Goal: Information Seeking & Learning: Learn about a topic

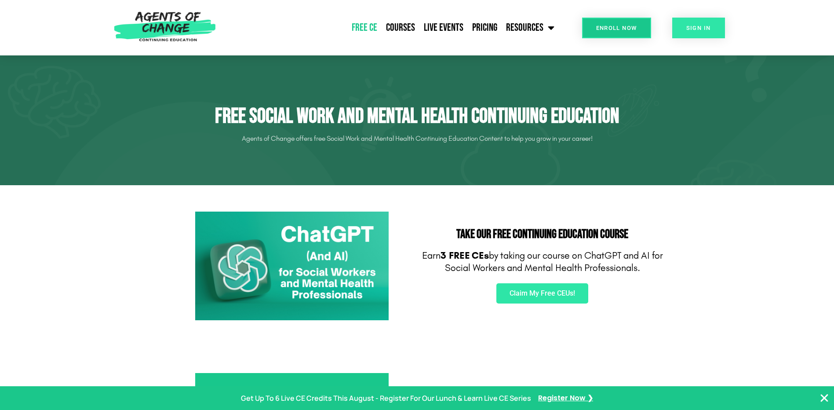
click at [707, 26] on span "SIGN IN" at bounding box center [698, 28] width 25 height 6
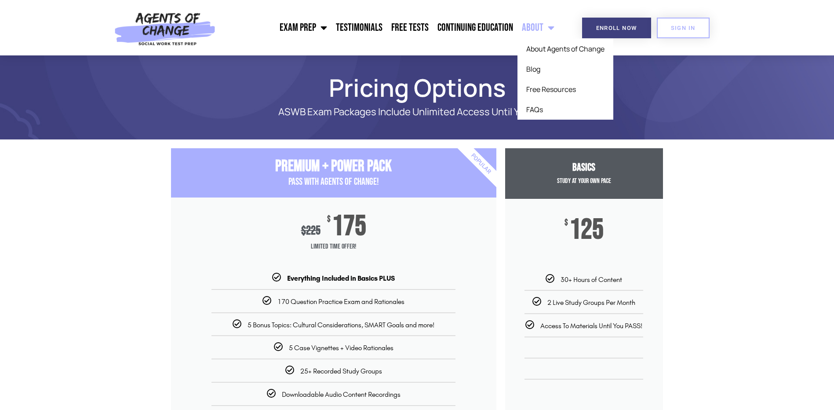
click at [540, 25] on link "About" at bounding box center [537, 28] width 41 height 22
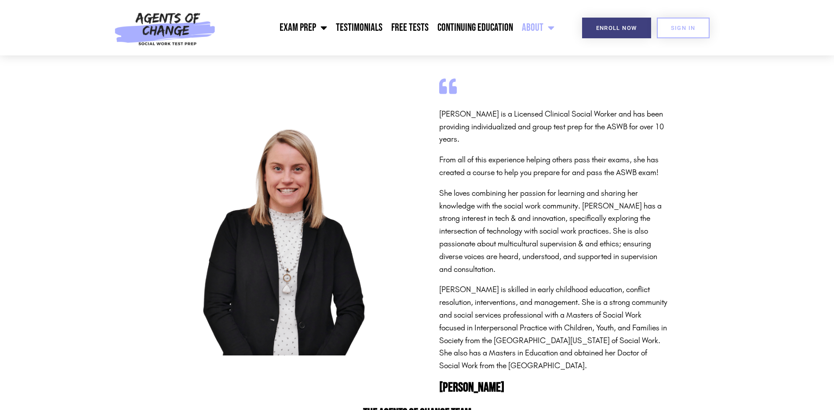
click at [545, 28] on span "Menu" at bounding box center [548, 27] width 11 height 19
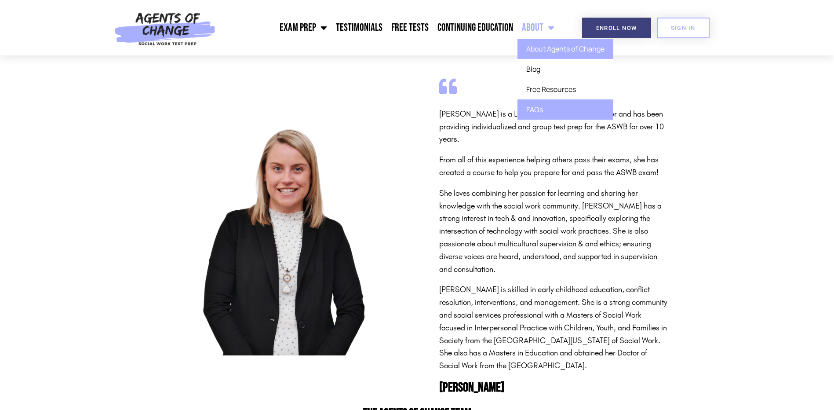
click at [540, 112] on link "FAQs" at bounding box center [565, 109] width 96 height 20
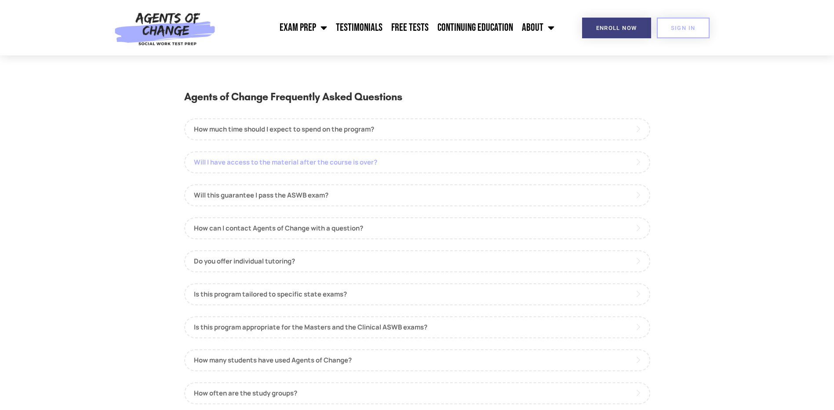
click at [222, 162] on link "Will I have access to the material after the course is over?" at bounding box center [417, 162] width 466 height 22
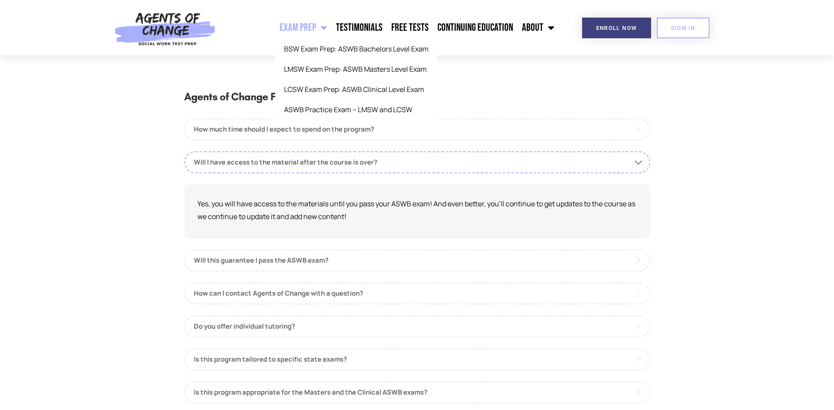
click at [547, 83] on div "Agents of Change Frequently Asked Questions How much time should I expect to sp…" at bounding box center [417, 344] width 492 height 568
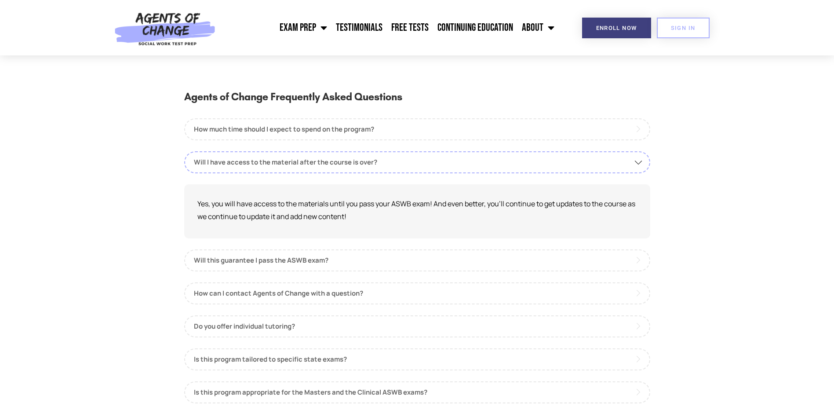
click at [157, 24] on img at bounding box center [164, 27] width 111 height 55
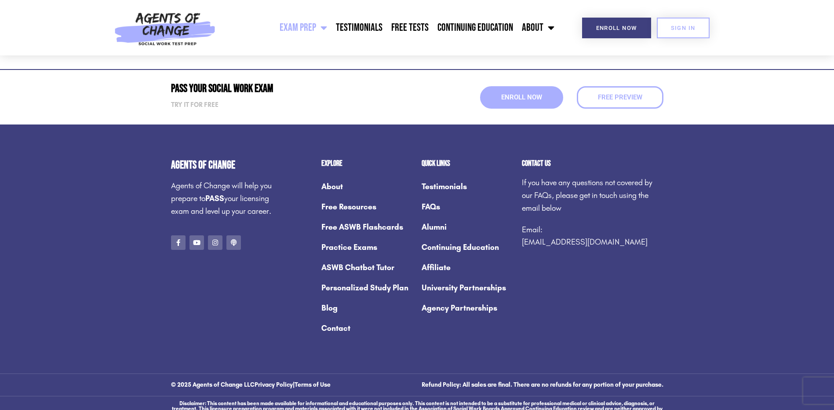
scroll to position [4759, 0]
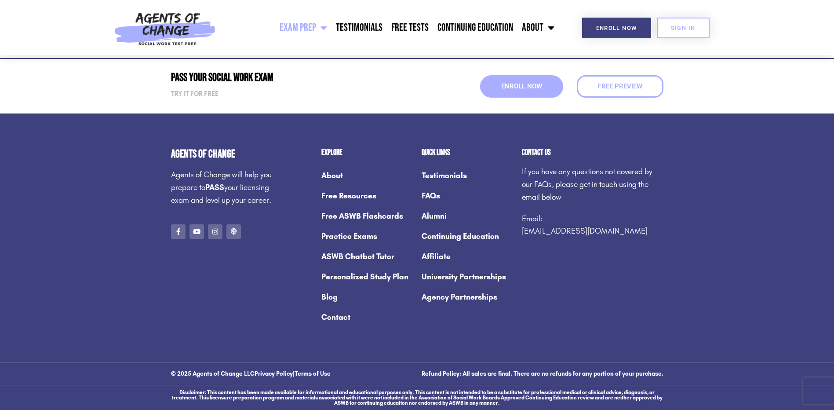
click at [553, 231] on link "[EMAIL_ADDRESS][DOMAIN_NAME]" at bounding box center [585, 231] width 126 height 10
click at [582, 229] on link "[EMAIL_ADDRESS][DOMAIN_NAME]" at bounding box center [585, 231] width 126 height 10
drag, startPoint x: 634, startPoint y: 230, endPoint x: 522, endPoint y: 230, distance: 112.1
click at [522, 230] on p "Email: [EMAIL_ADDRESS][DOMAIN_NAME]" at bounding box center [593, 225] width 142 height 26
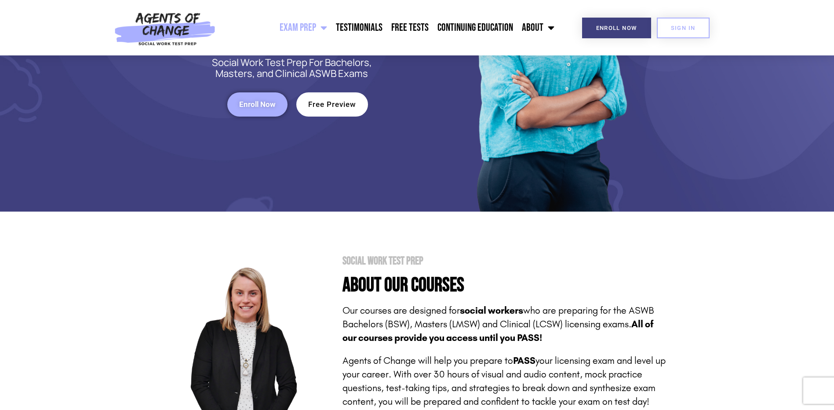
scroll to position [0, 0]
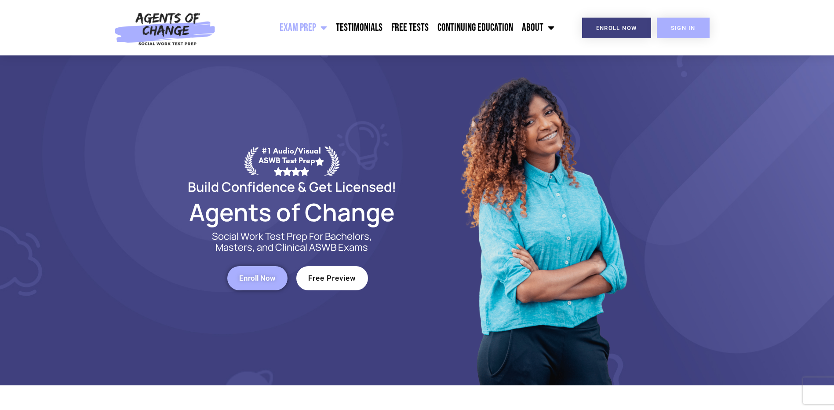
click at [694, 27] on span "SIGN IN" at bounding box center [683, 28] width 25 height 6
